Goal: Task Accomplishment & Management: Manage account settings

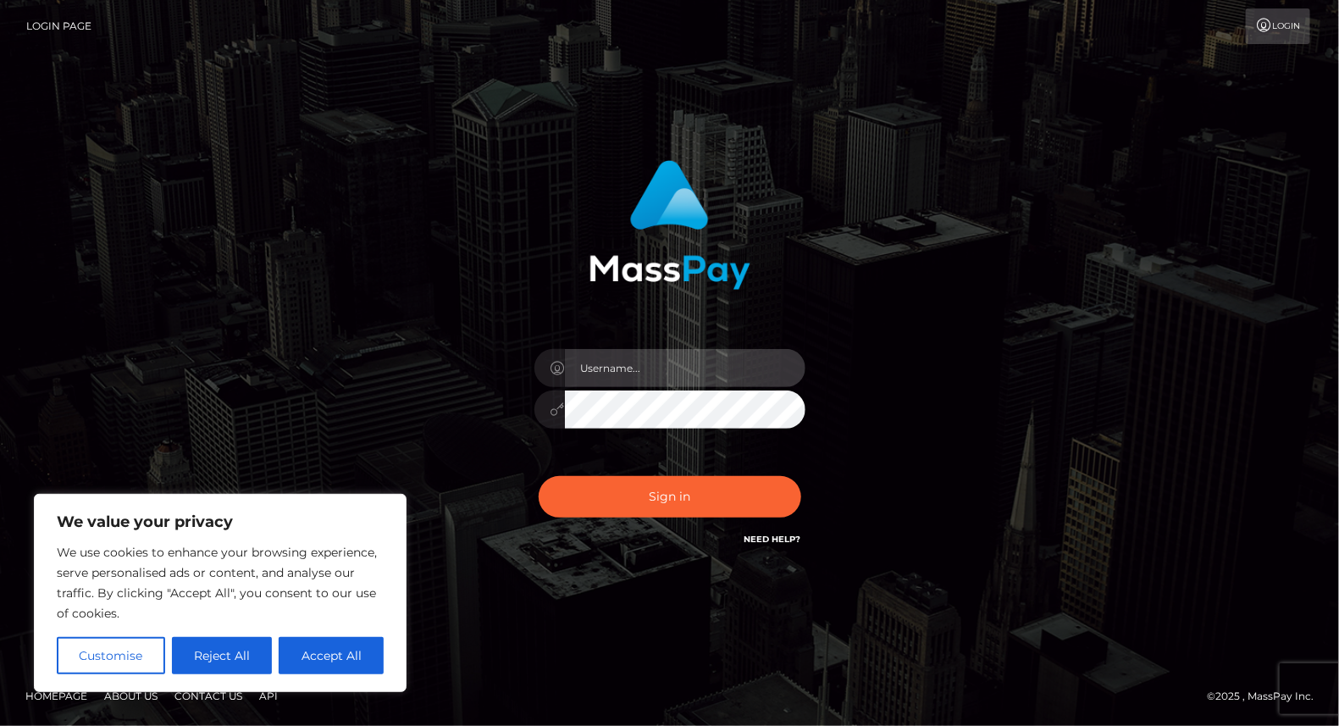
click at [632, 353] on input "text" at bounding box center [685, 368] width 241 height 38
type input "yjoshi"
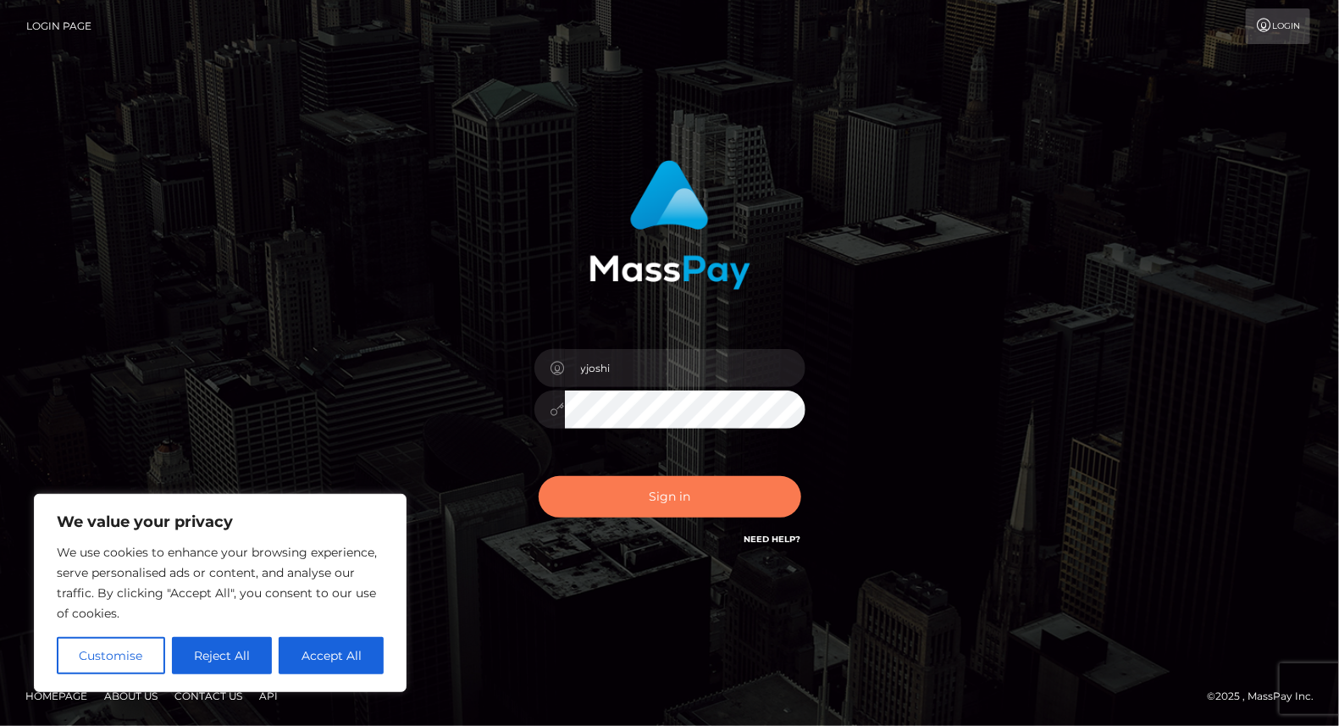
click at [679, 494] on button "Sign in" at bounding box center [670, 496] width 263 height 41
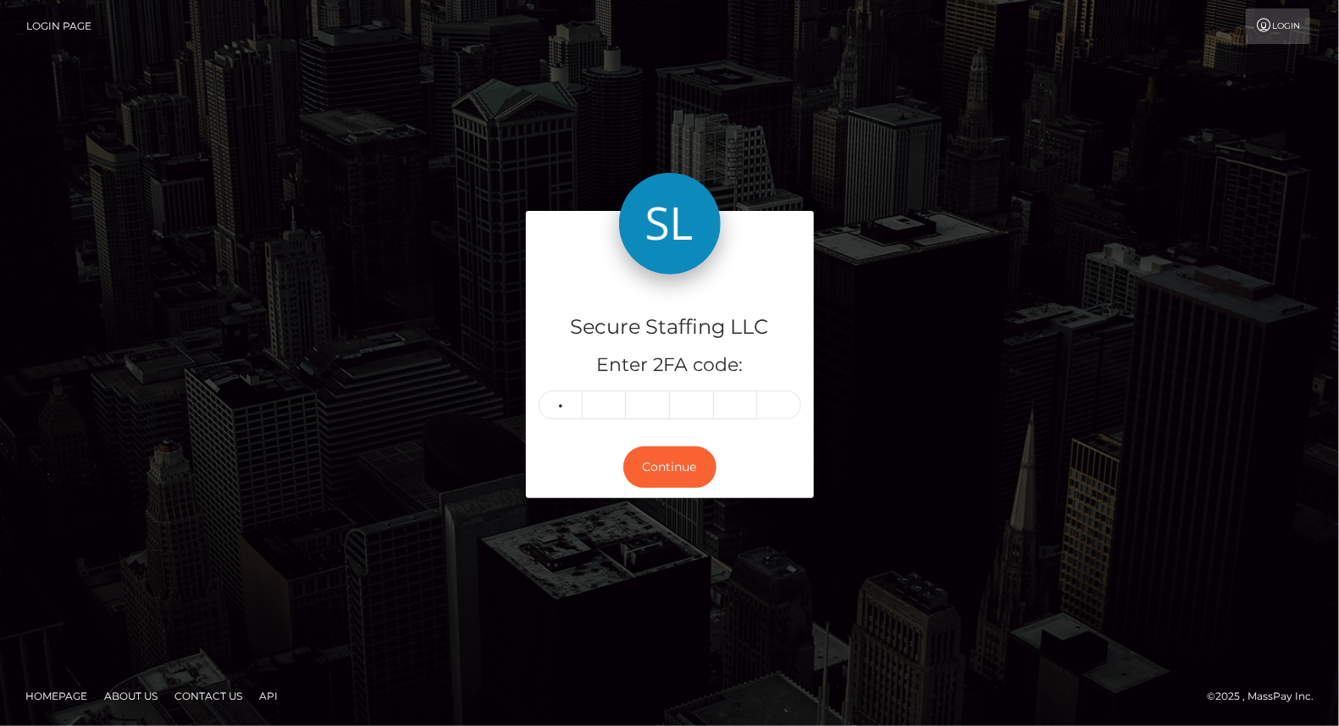
type input "4"
type input "7"
type input "2"
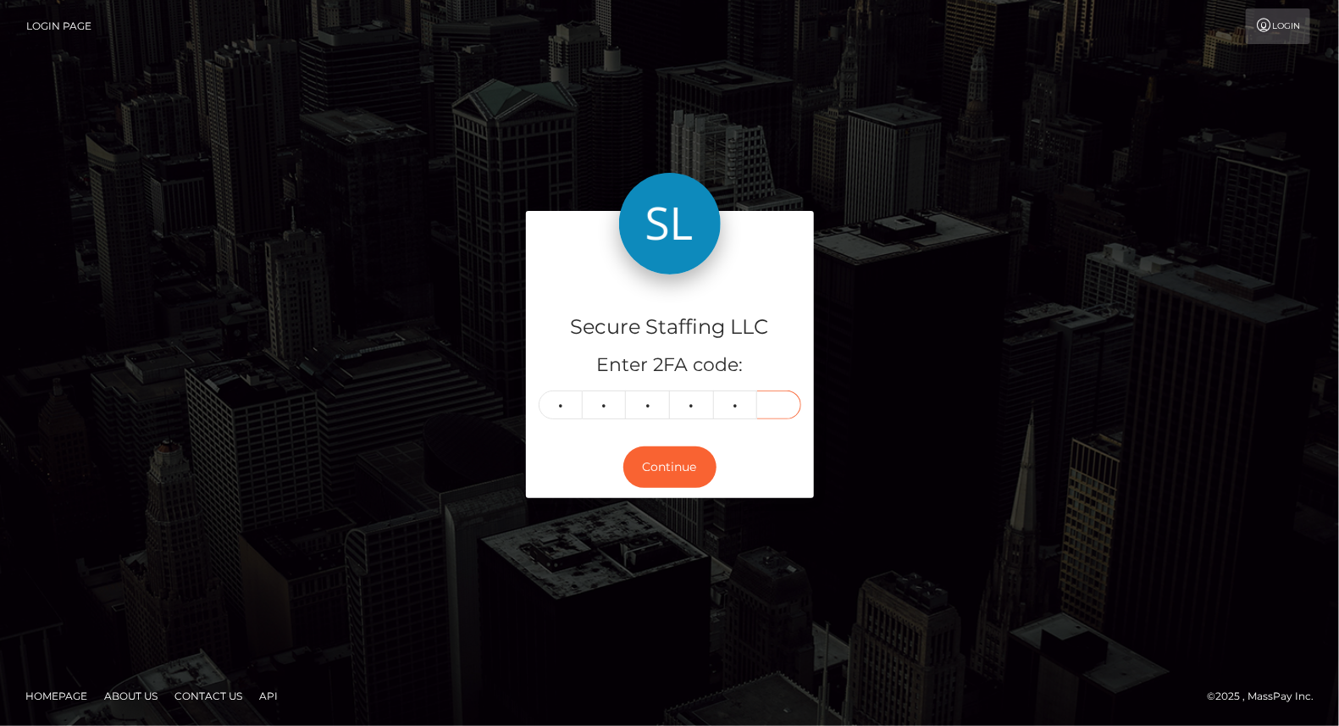
type input "5"
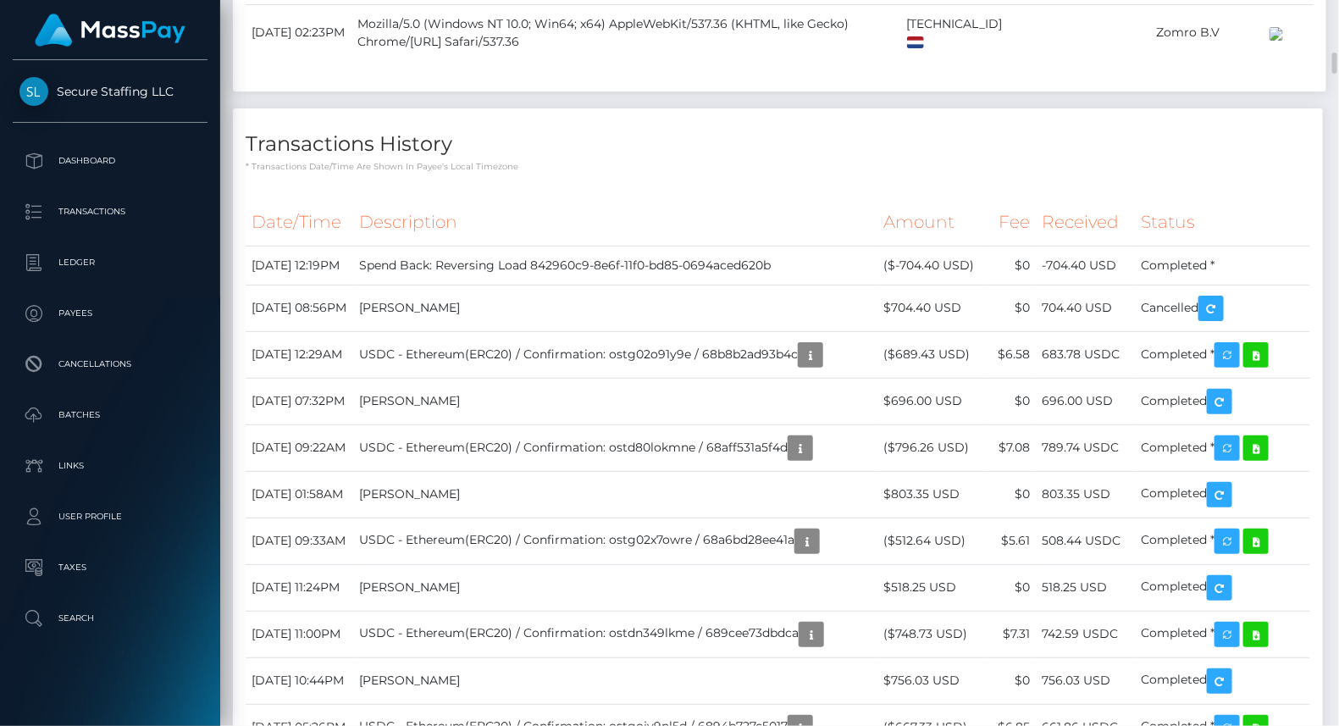
scroll to position [1707, 0]
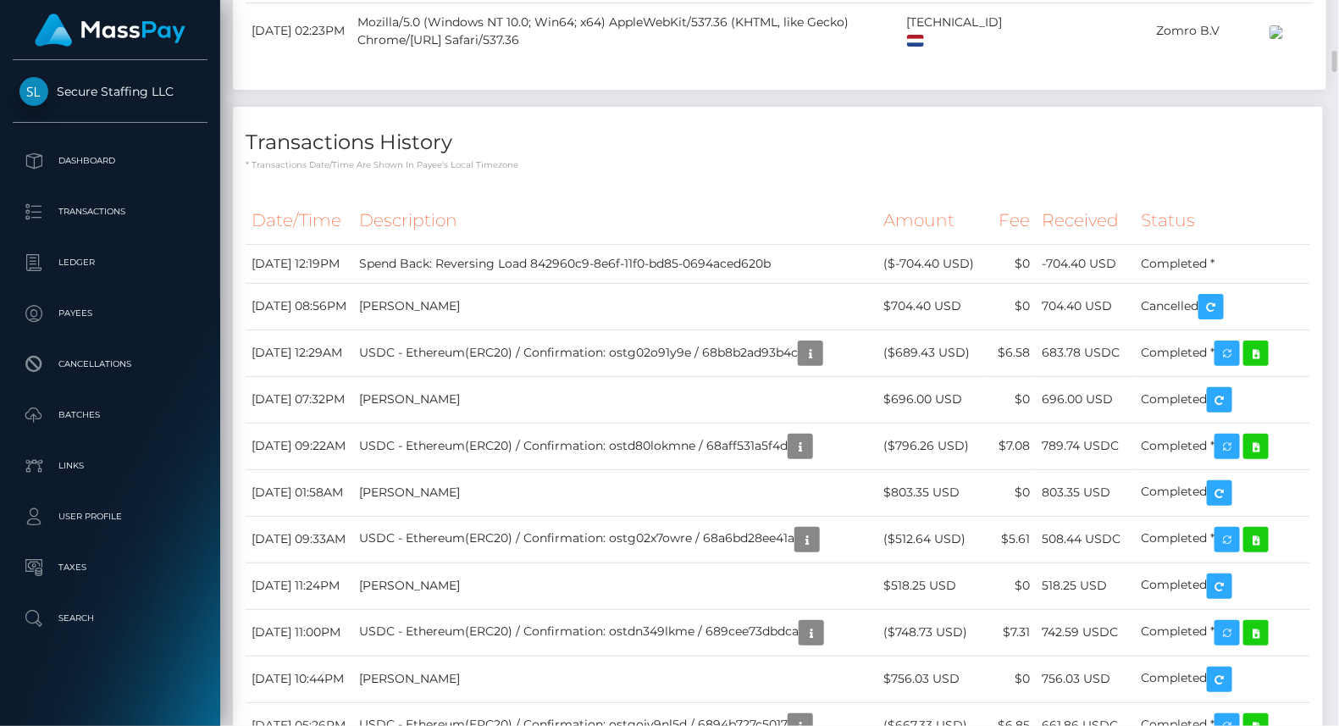
drag, startPoint x: 0, startPoint y: 0, endPoint x: 1282, endPoint y: 368, distance: 1333.8
click at [1282, 158] on h4 "Transactions History" at bounding box center [778, 143] width 1065 height 30
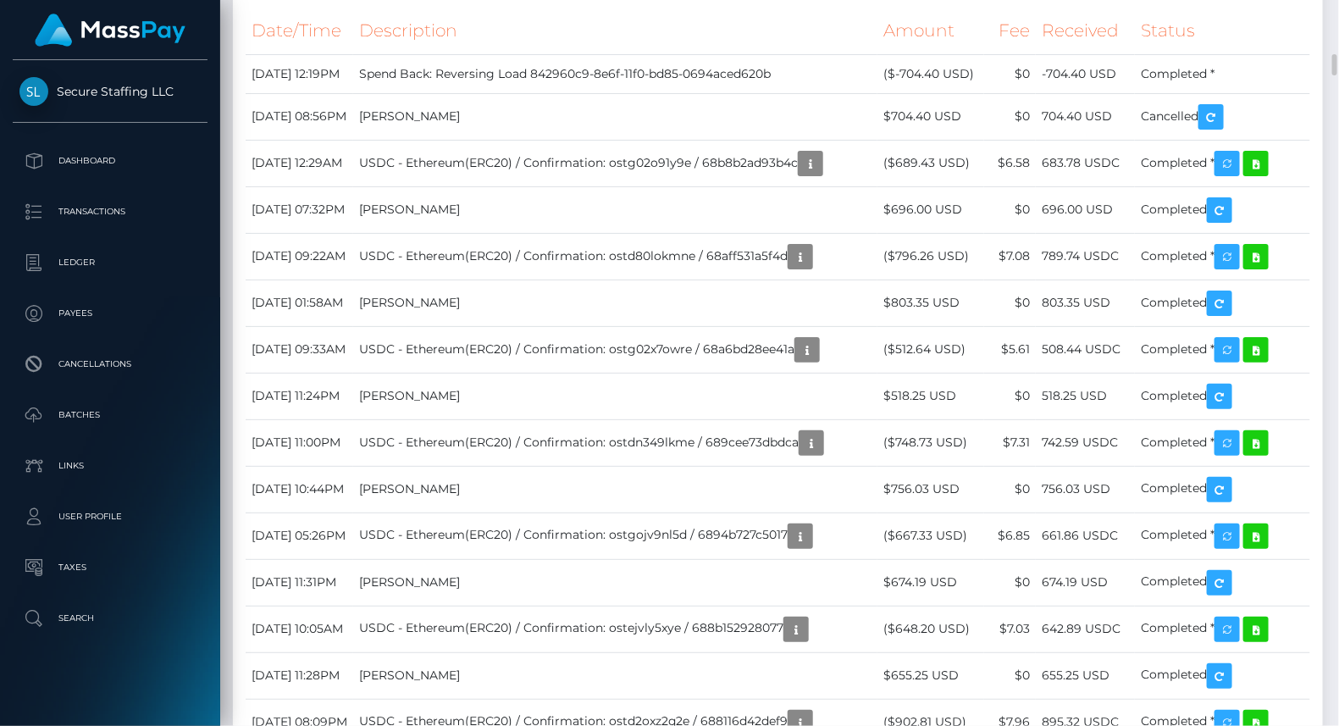
scroll to position [1895, 0]
